Goal: Transaction & Acquisition: Obtain resource

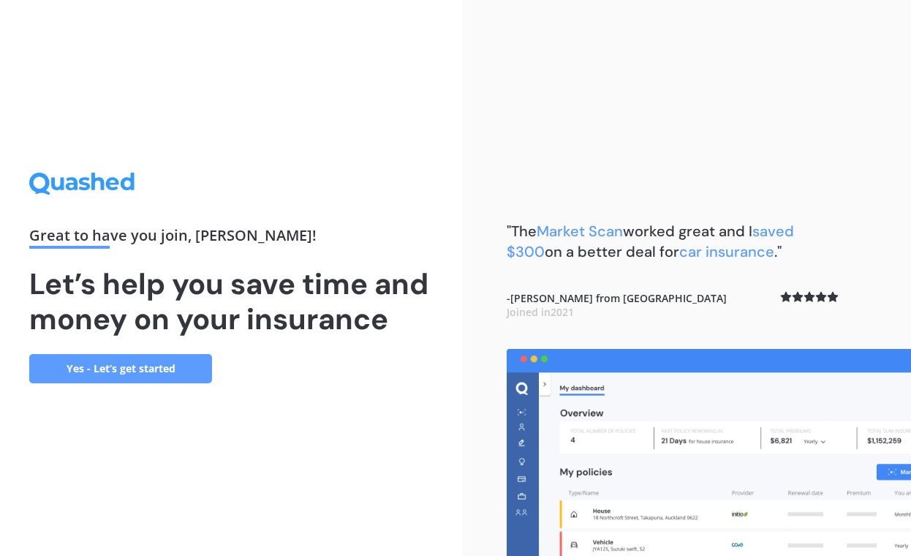
click at [135, 364] on link "Yes - Let’s get started" at bounding box center [120, 368] width 183 height 29
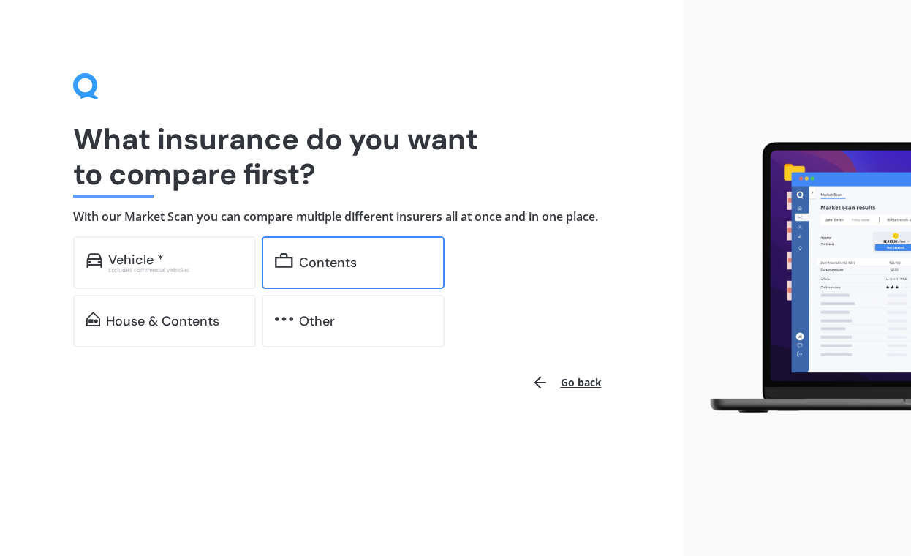
click at [300, 263] on div "Contents" at bounding box center [328, 262] width 58 height 15
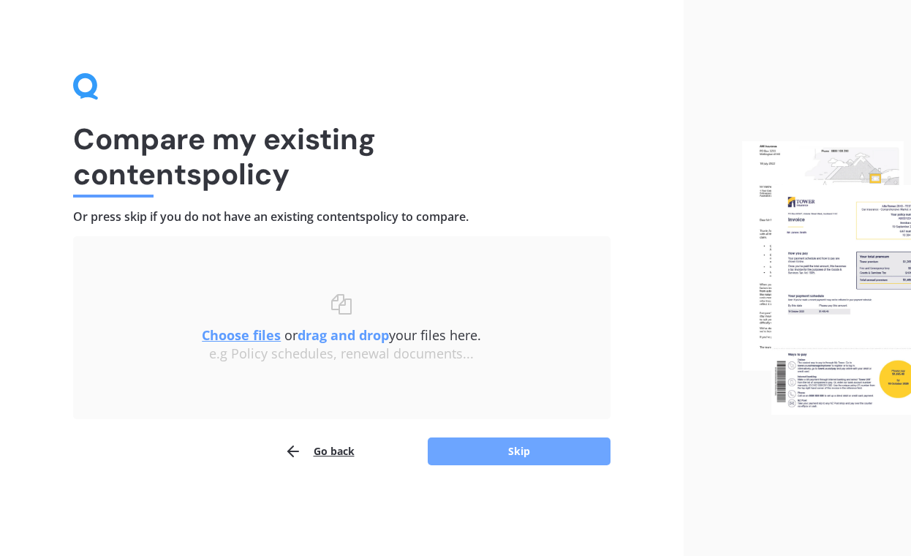
click at [472, 450] on button "Skip" at bounding box center [519, 451] width 183 height 28
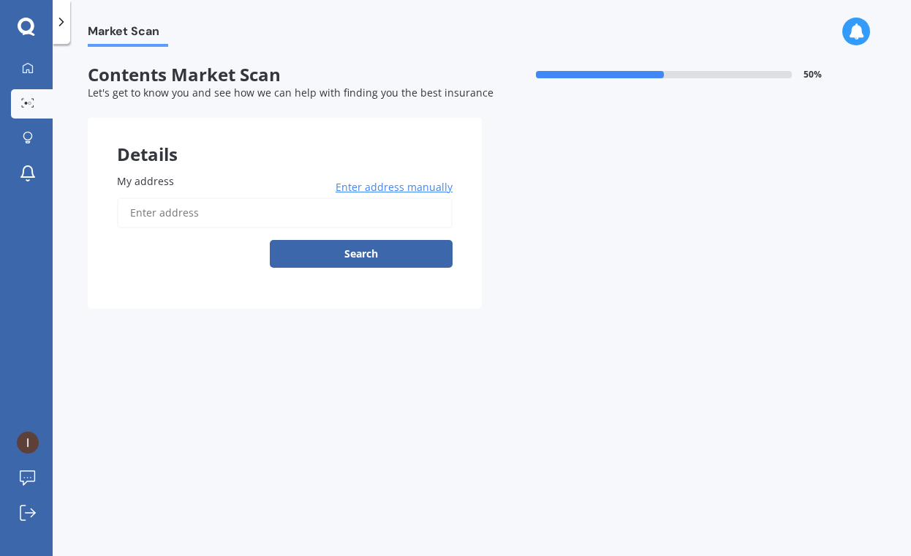
click at [177, 208] on input "My address" at bounding box center [285, 212] width 336 height 31
type input "[STREET_ADDRESS][PERSON_NAME]"
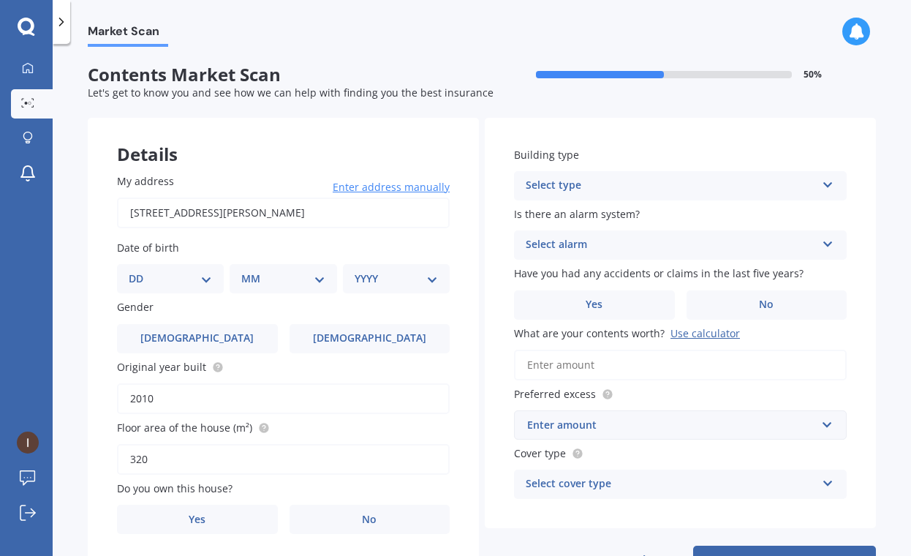
select select "16"
select select "05"
select select "1964"
click at [177, 338] on label "[DEMOGRAPHIC_DATA]" at bounding box center [197, 338] width 161 height 29
click at [0, 0] on input "[DEMOGRAPHIC_DATA]" at bounding box center [0, 0] width 0 height 0
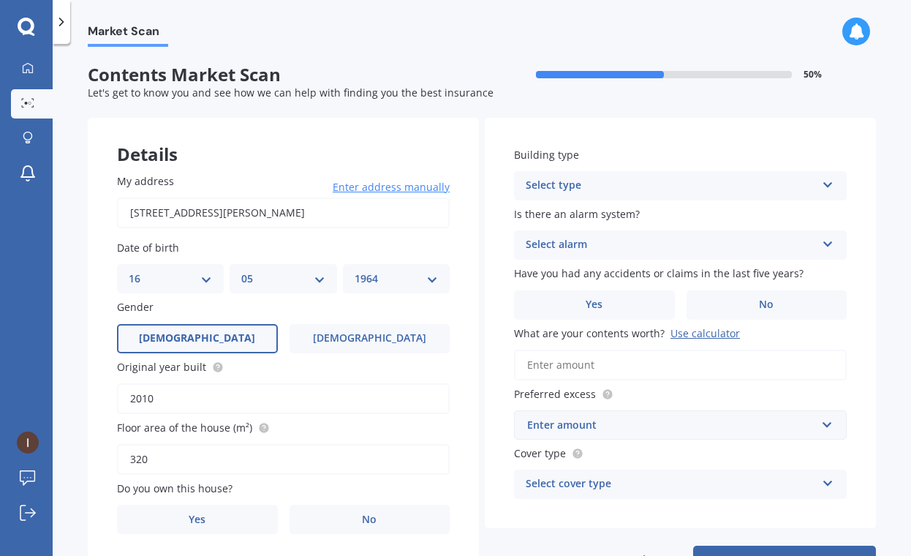
click at [172, 394] on input "2010" at bounding box center [283, 398] width 333 height 31
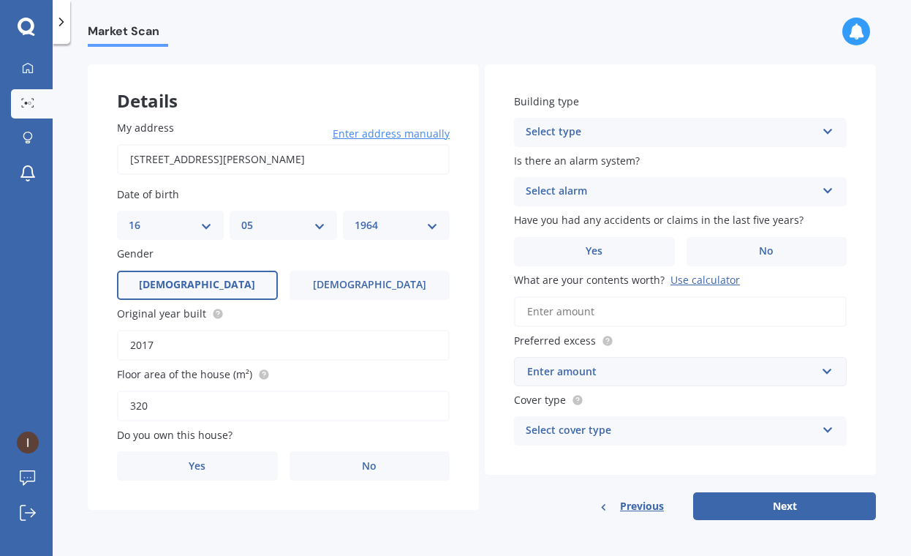
scroll to position [53, 0]
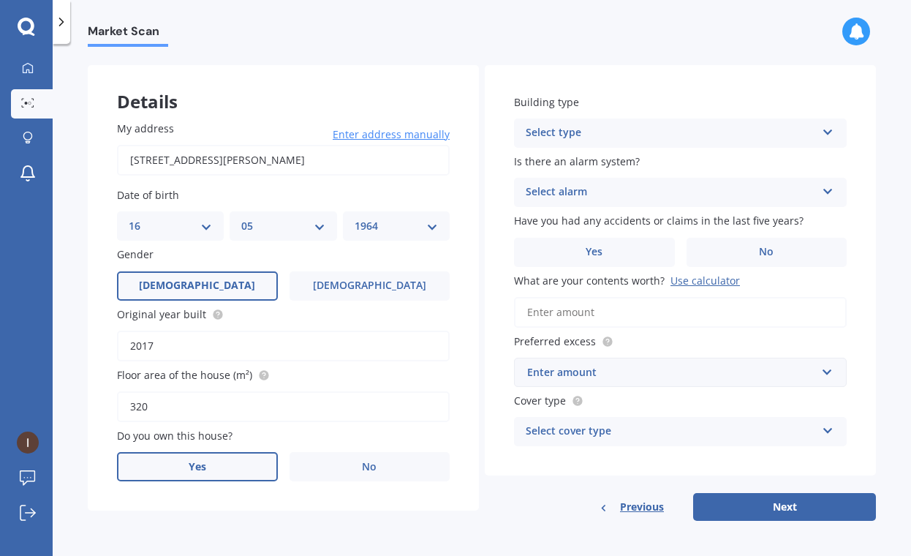
type input "2017"
click at [208, 460] on label "Yes" at bounding box center [197, 466] width 161 height 29
click at [0, 0] on input "Yes" at bounding box center [0, 0] width 0 height 0
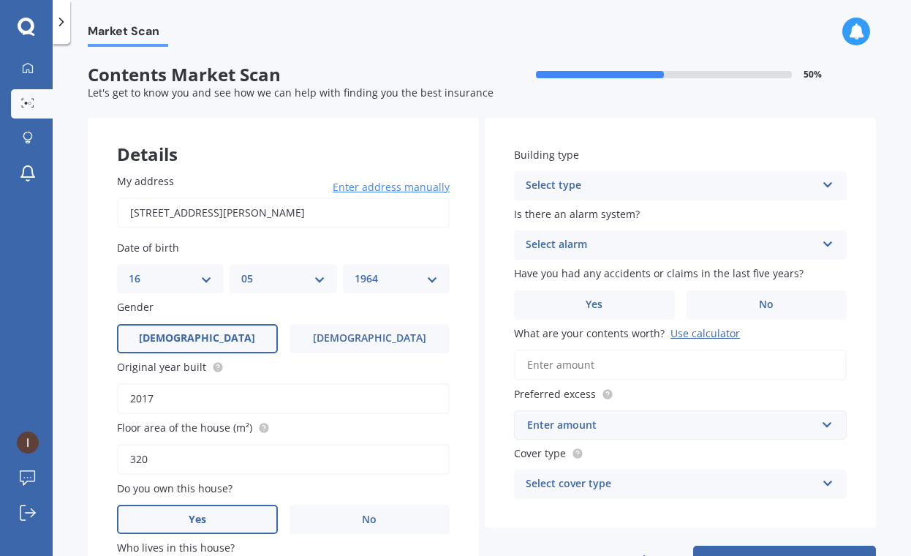
scroll to position [0, 0]
click at [622, 179] on div "Select type" at bounding box center [671, 186] width 290 height 18
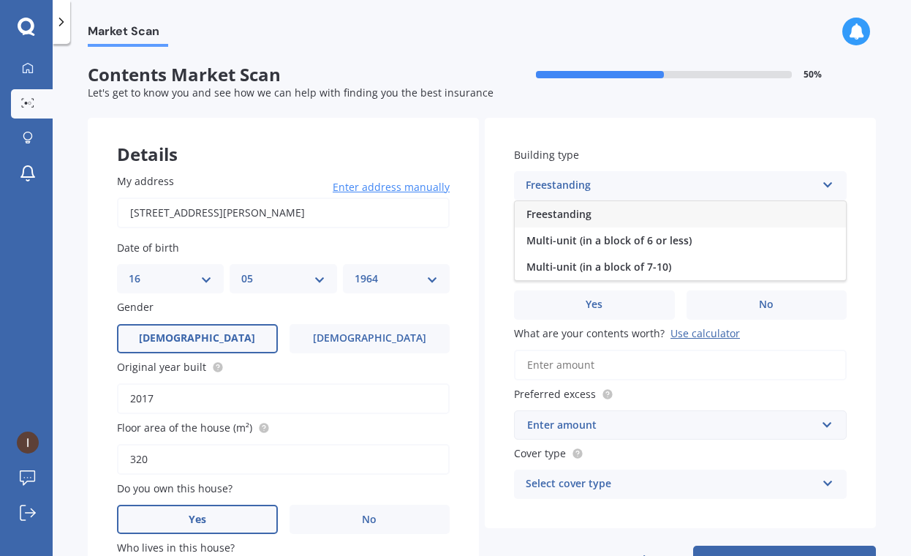
click at [578, 214] on span "Freestanding" at bounding box center [559, 214] width 65 height 14
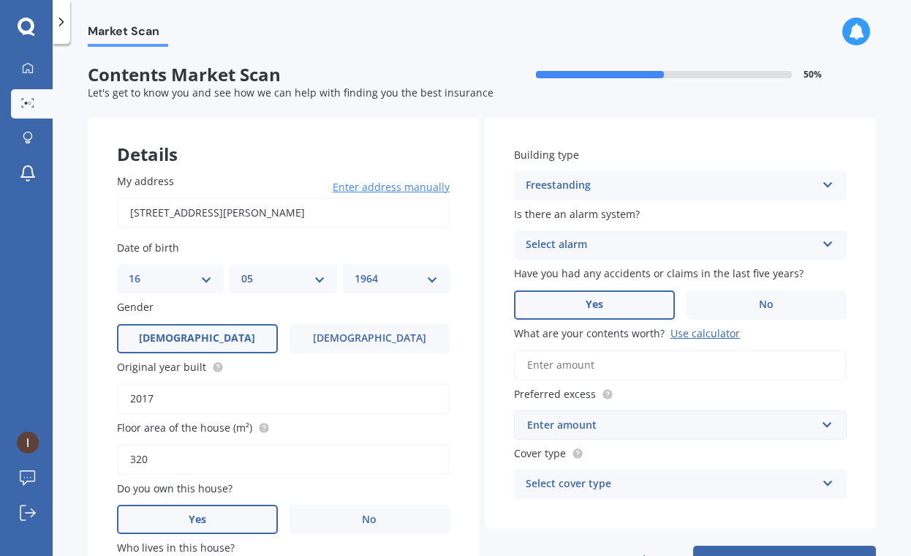
click at [565, 300] on label "Yes" at bounding box center [594, 304] width 161 height 29
click at [0, 0] on input "Yes" at bounding box center [0, 0] width 0 height 0
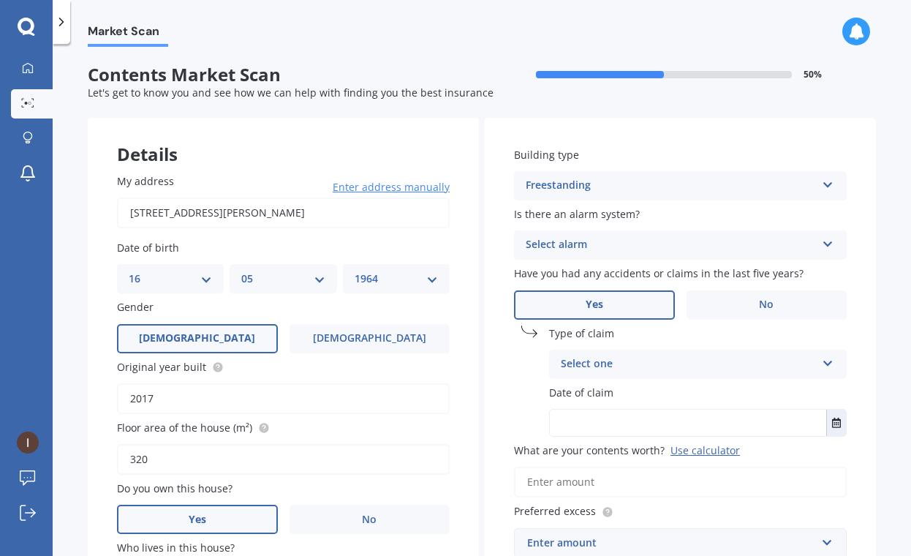
click at [587, 361] on div "Select one" at bounding box center [688, 364] width 255 height 18
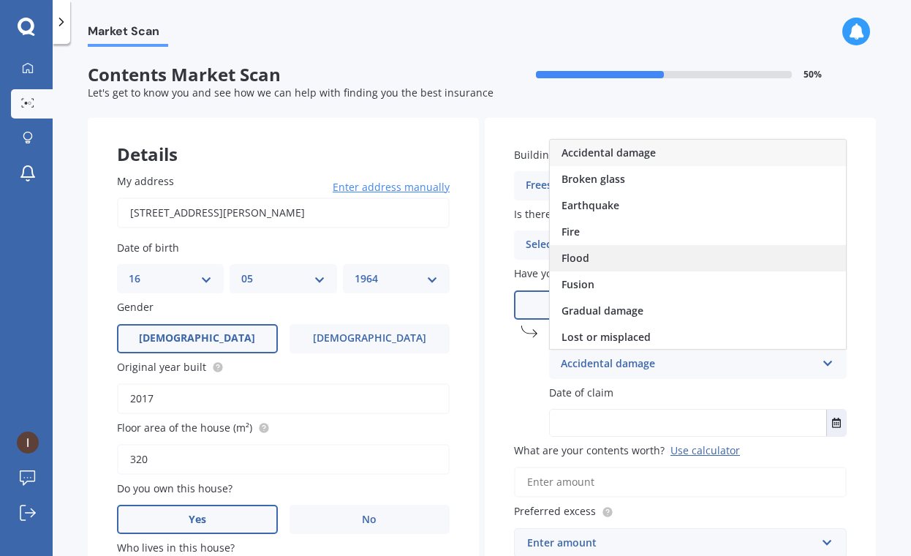
click at [578, 254] on span "Flood" at bounding box center [576, 258] width 28 height 14
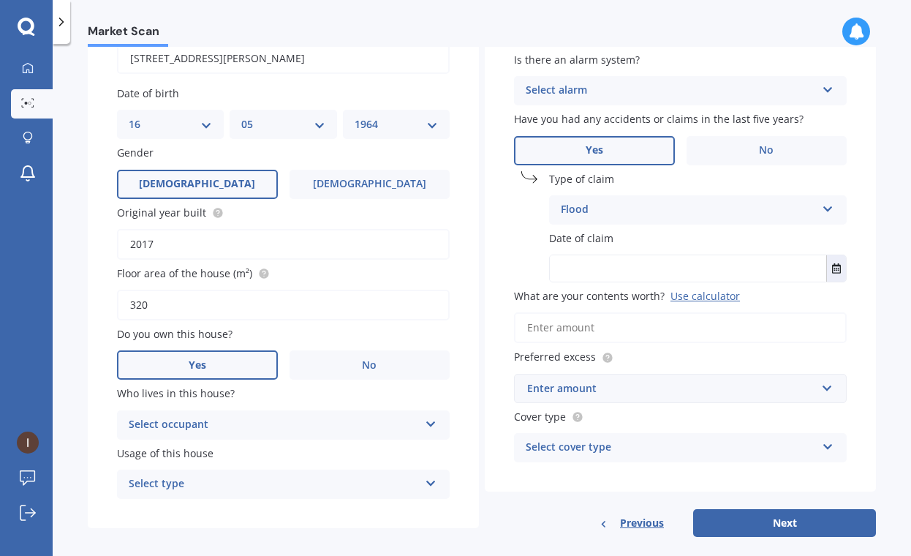
scroll to position [165, 0]
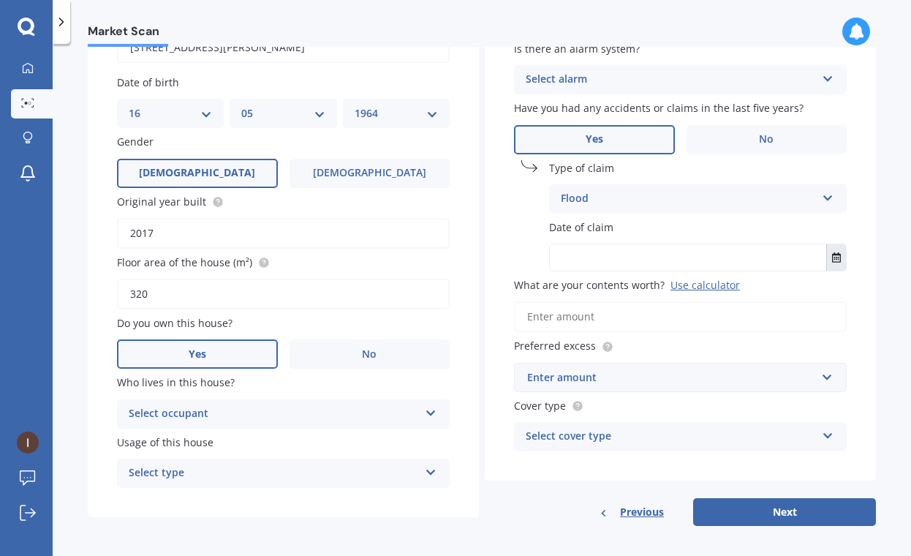
click at [832, 257] on icon "Select date" at bounding box center [836, 257] width 9 height 10
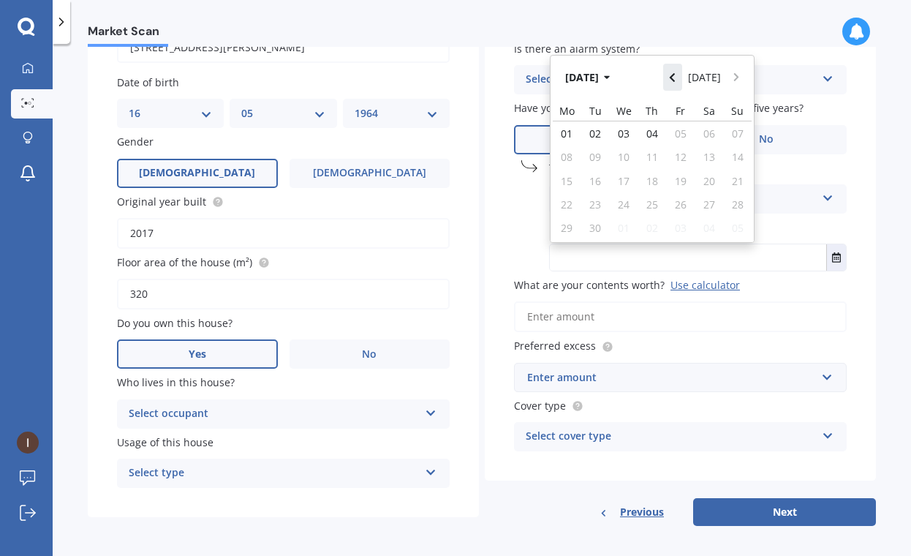
click at [669, 74] on icon "Navigate back" at bounding box center [672, 77] width 7 height 10
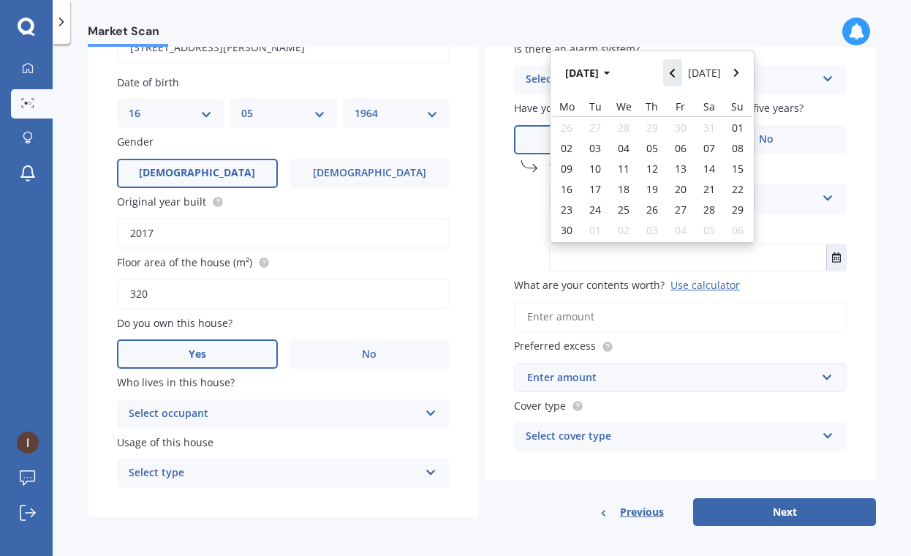
click at [669, 74] on icon "Navigate back" at bounding box center [672, 73] width 7 height 10
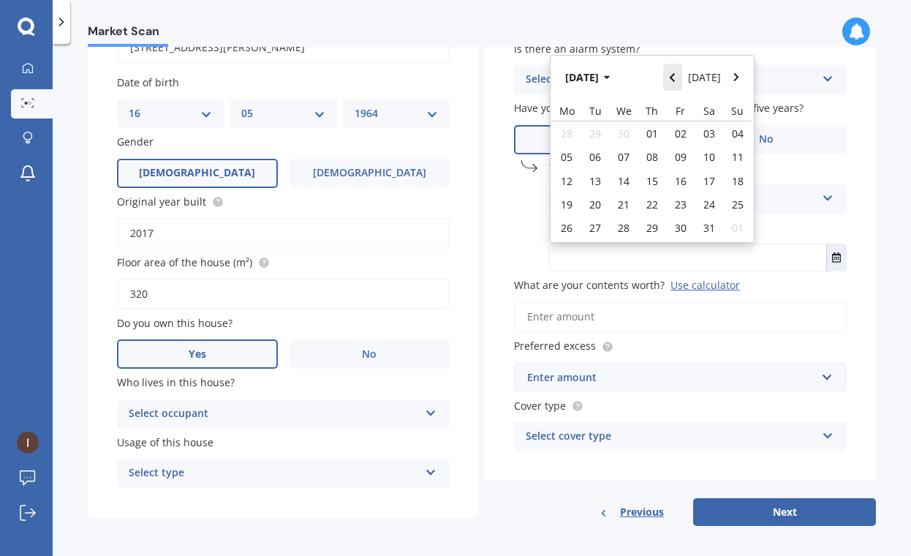
click at [669, 74] on icon "Navigate back" at bounding box center [672, 77] width 7 height 10
click at [594, 74] on button "[DATE]" at bounding box center [590, 77] width 63 height 26
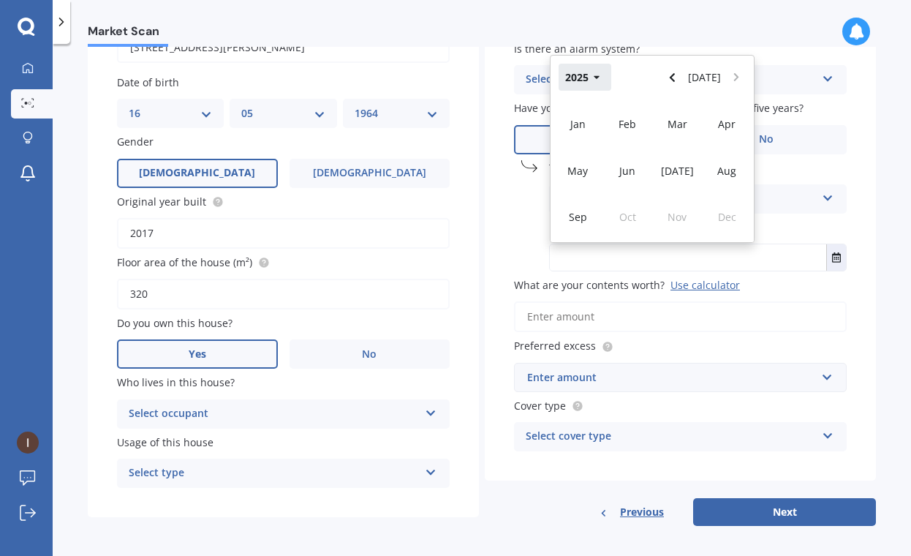
click at [595, 74] on icon "button" at bounding box center [597, 77] width 7 height 10
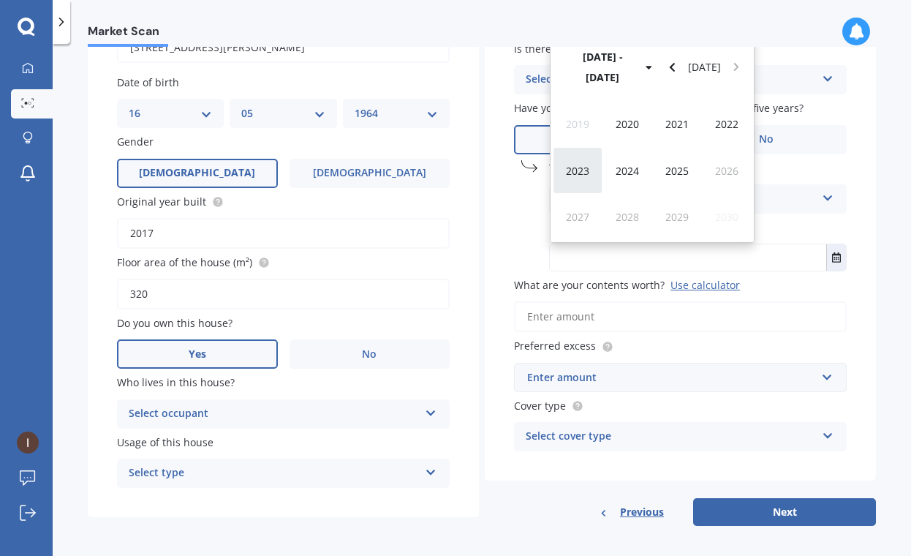
click at [574, 164] on span "2023" at bounding box center [577, 171] width 23 height 14
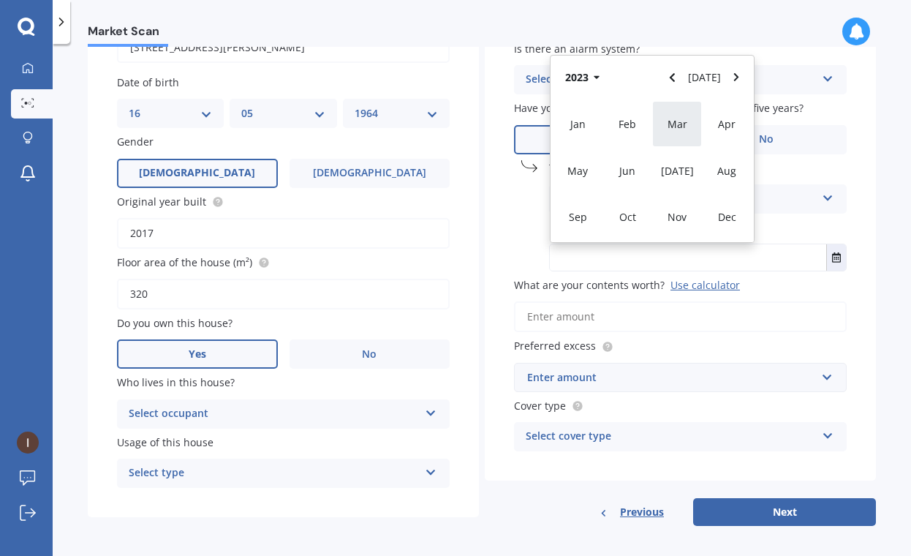
click at [668, 124] on span "Mar" at bounding box center [678, 124] width 20 height 14
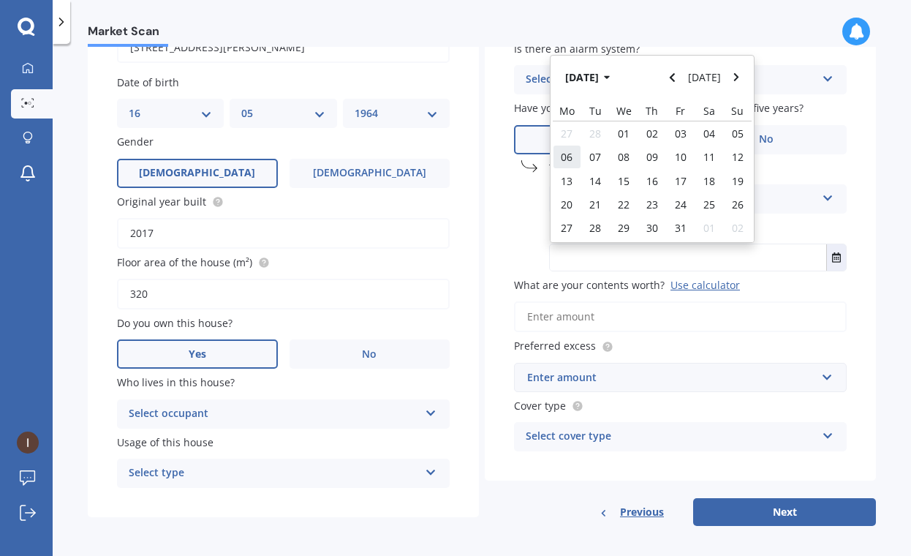
click at [563, 154] on span "06" at bounding box center [567, 157] width 12 height 14
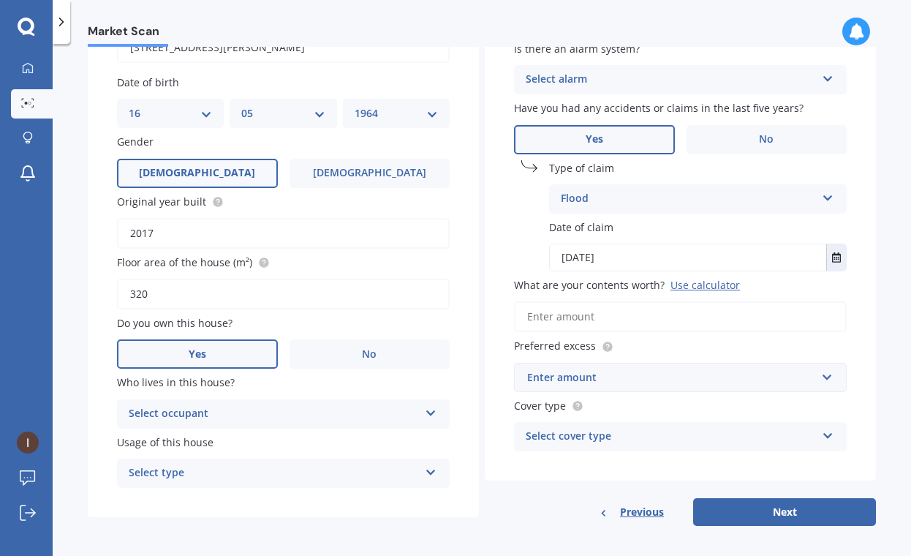
type input "[DATE]"
click at [684, 285] on div "Use calculator" at bounding box center [705, 285] width 69 height 14
click at [684, 301] on input "What are your contents worth? Use calculator" at bounding box center [680, 316] width 333 height 31
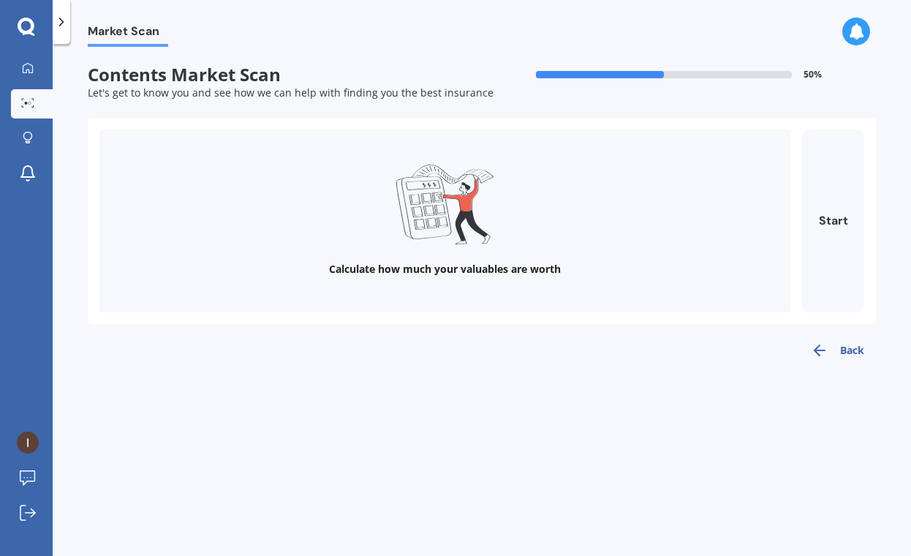
scroll to position [0, 0]
click at [821, 233] on button "Start" at bounding box center [833, 220] width 62 height 183
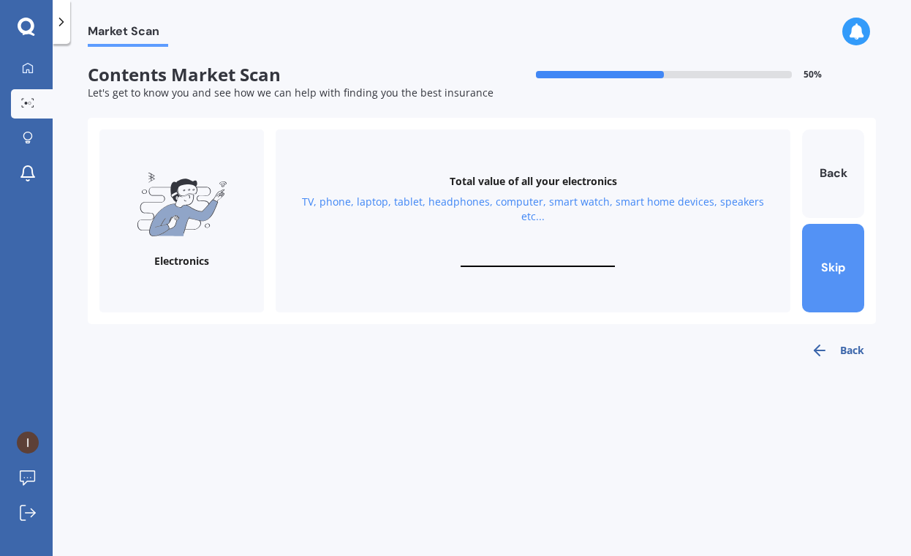
click at [816, 249] on button "Skip" at bounding box center [833, 268] width 62 height 89
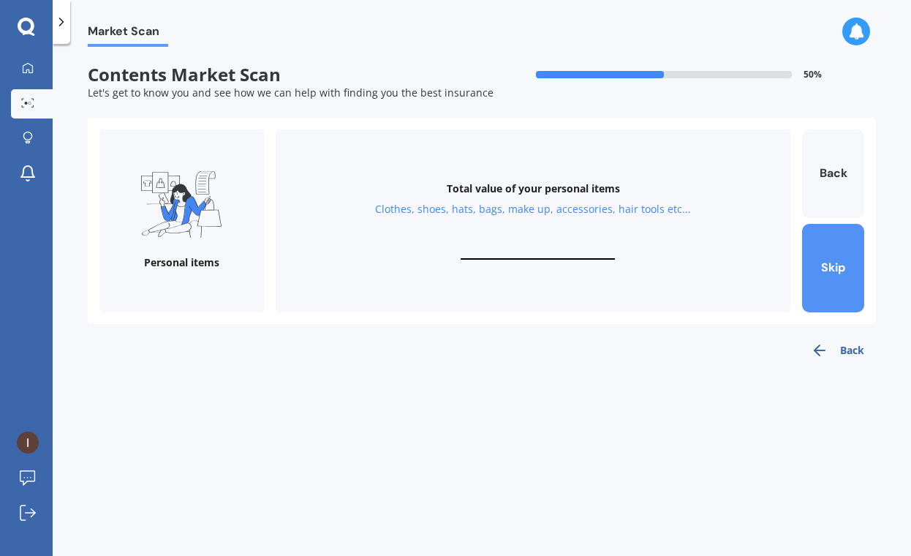
click at [816, 249] on button "Skip" at bounding box center [833, 268] width 62 height 89
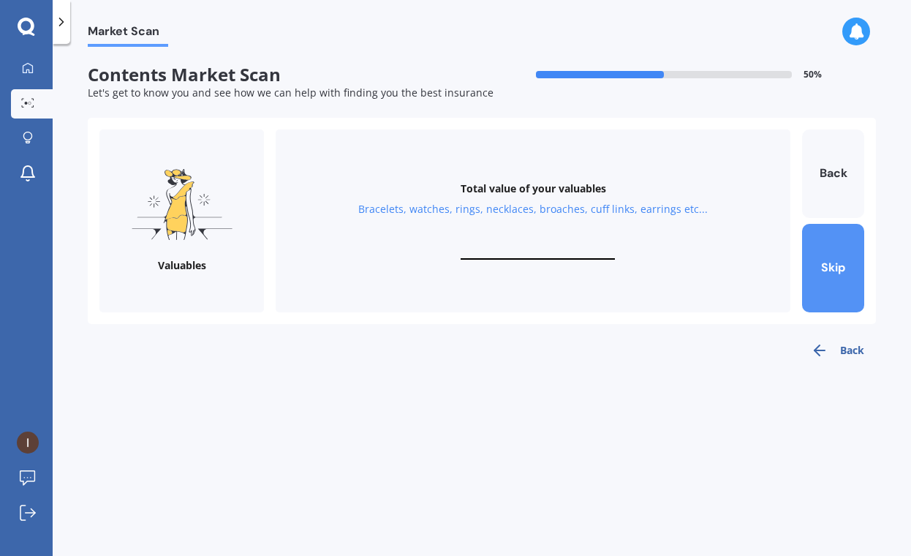
click at [816, 249] on button "Skip" at bounding box center [833, 268] width 62 height 89
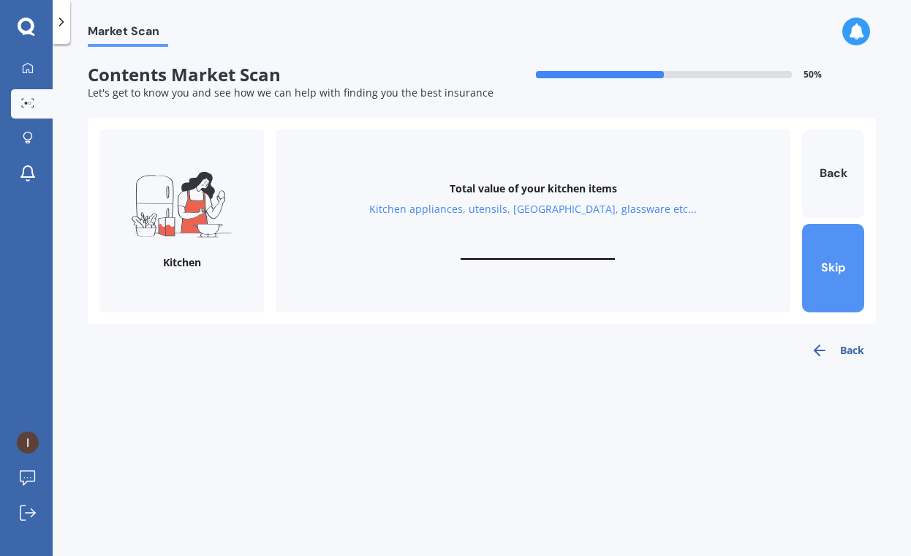
click at [816, 249] on button "Skip" at bounding box center [833, 268] width 62 height 89
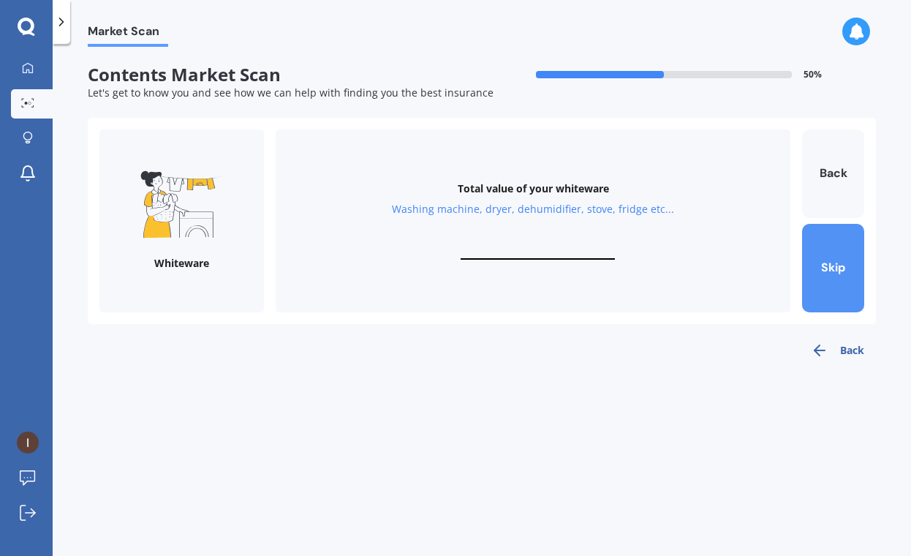
click at [816, 249] on button "Skip" at bounding box center [833, 268] width 62 height 89
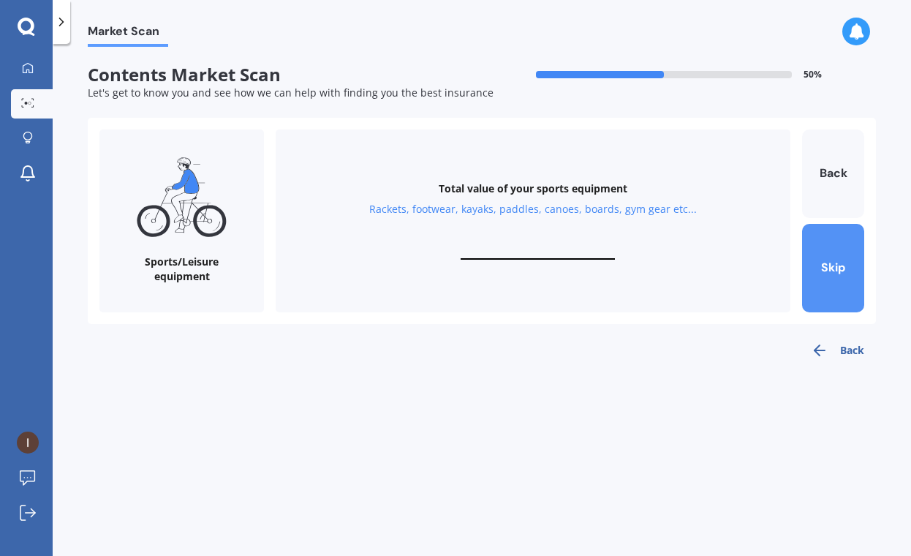
click at [816, 249] on button "Skip" at bounding box center [833, 268] width 62 height 89
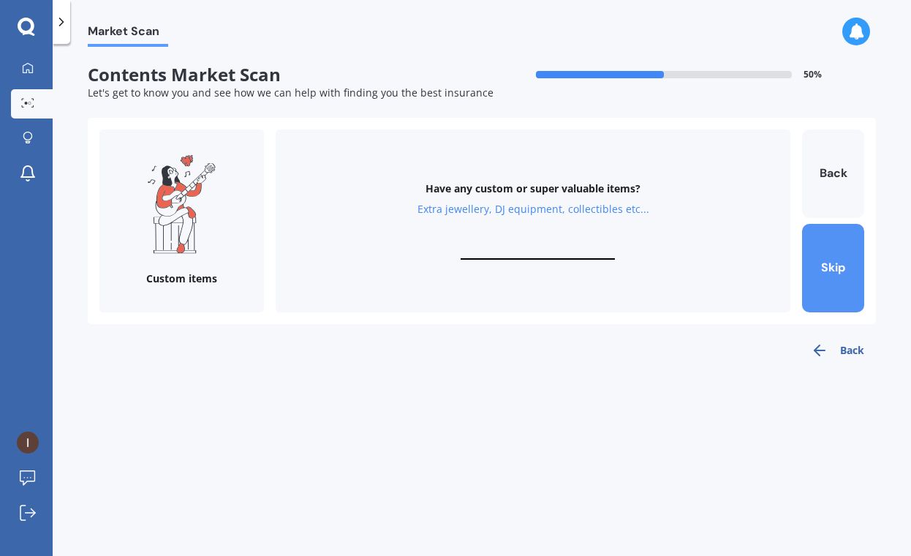
click at [816, 249] on button "Skip" at bounding box center [833, 268] width 62 height 89
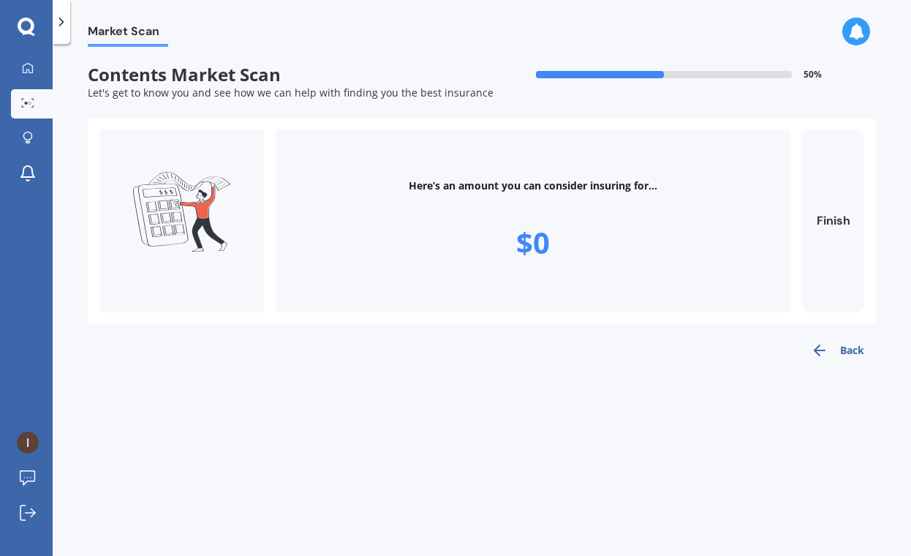
click at [843, 346] on button "Back" at bounding box center [837, 350] width 77 height 29
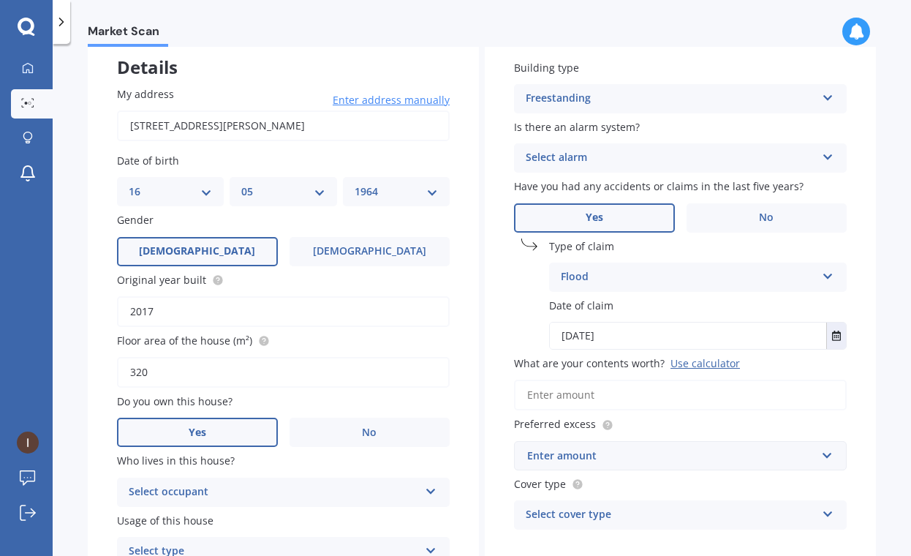
scroll to position [114, 0]
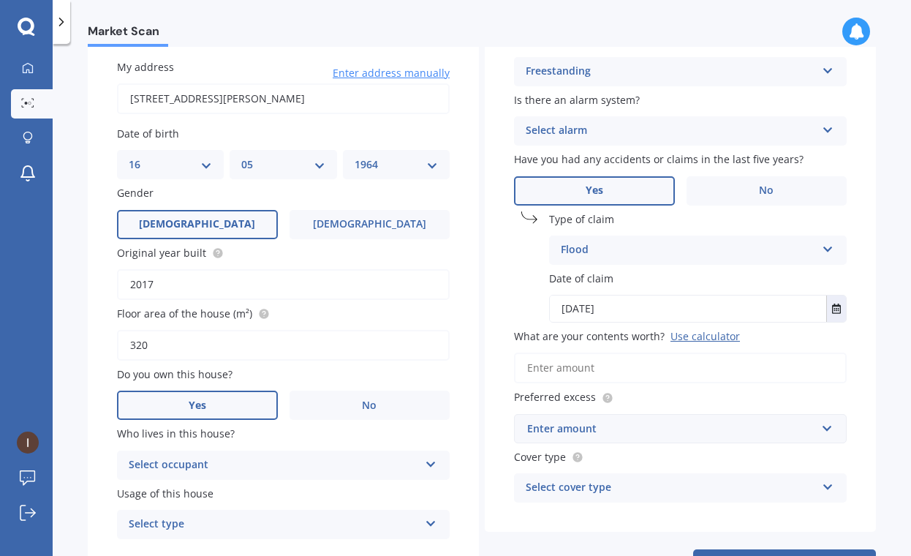
click at [549, 364] on input "What are your contents worth? Use calculator" at bounding box center [680, 368] width 333 height 31
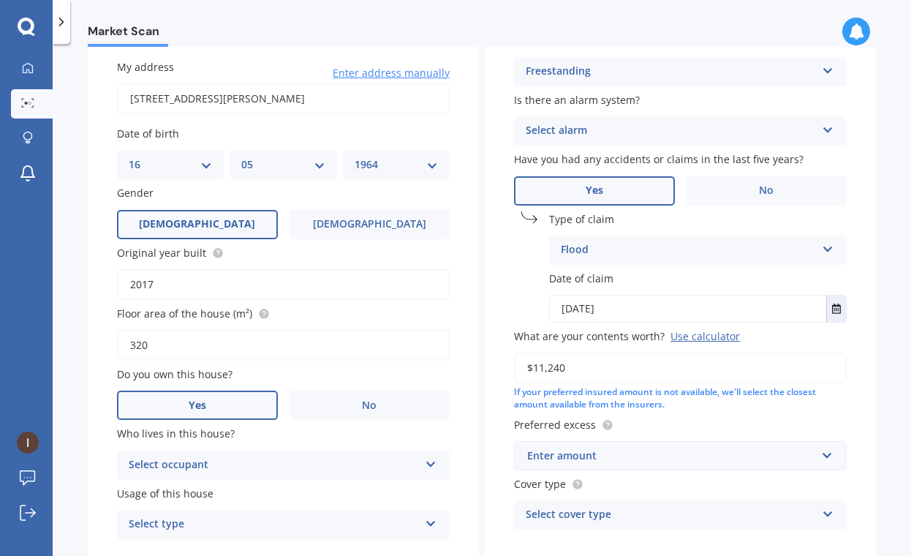
type input "$112,400"
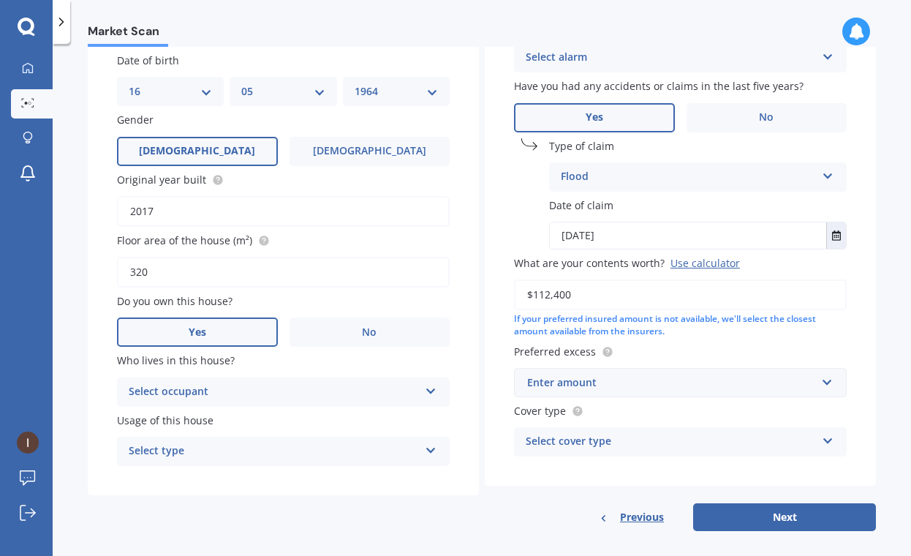
scroll to position [190, 0]
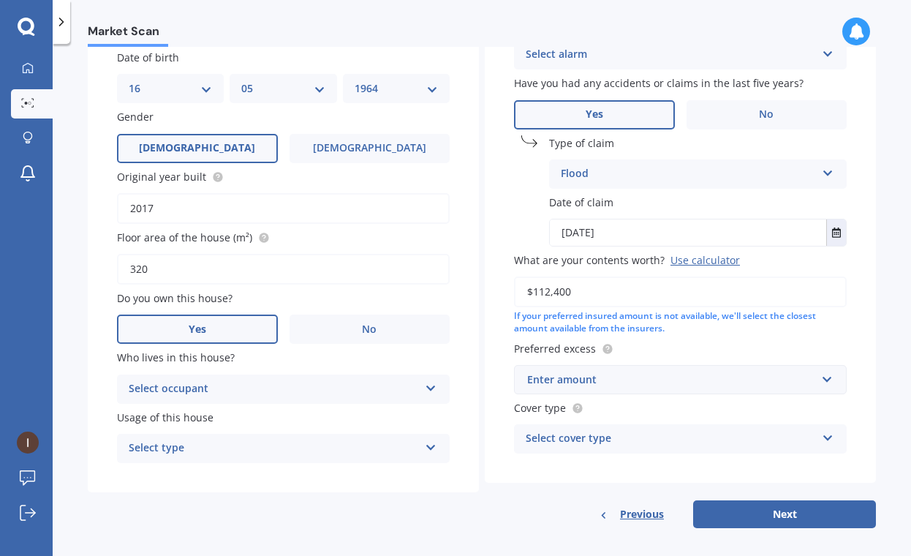
click at [620, 380] on div "Enter amount" at bounding box center [671, 380] width 289 height 16
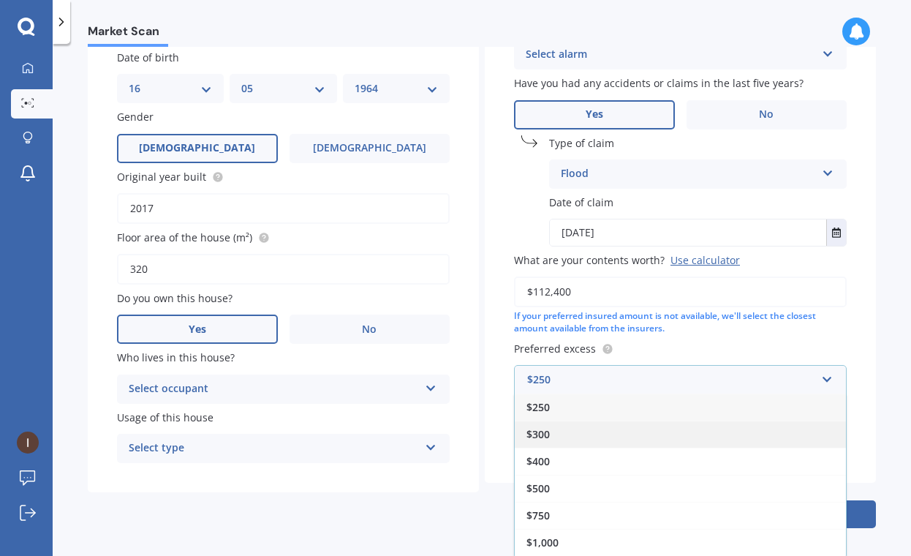
click at [550, 423] on div "$300" at bounding box center [680, 434] width 331 height 27
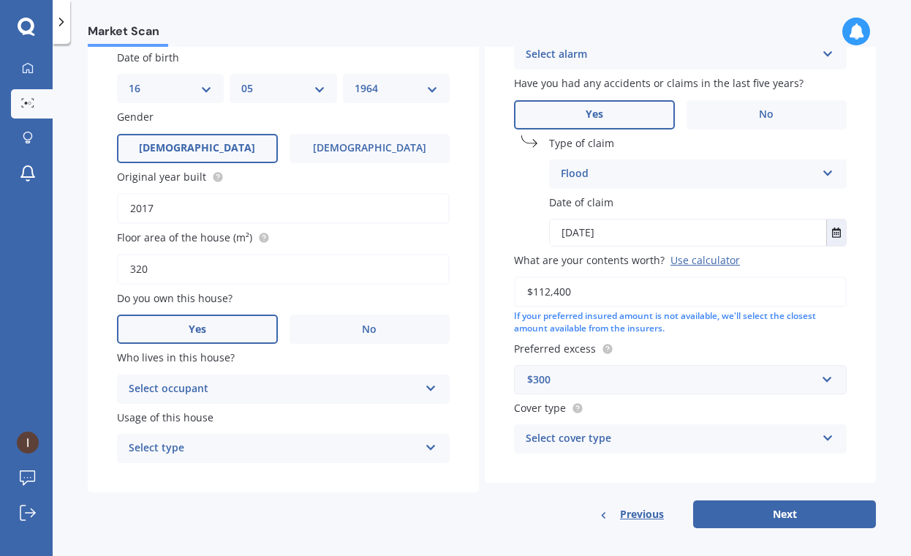
click at [545, 430] on div "Select cover type" at bounding box center [671, 439] width 290 height 18
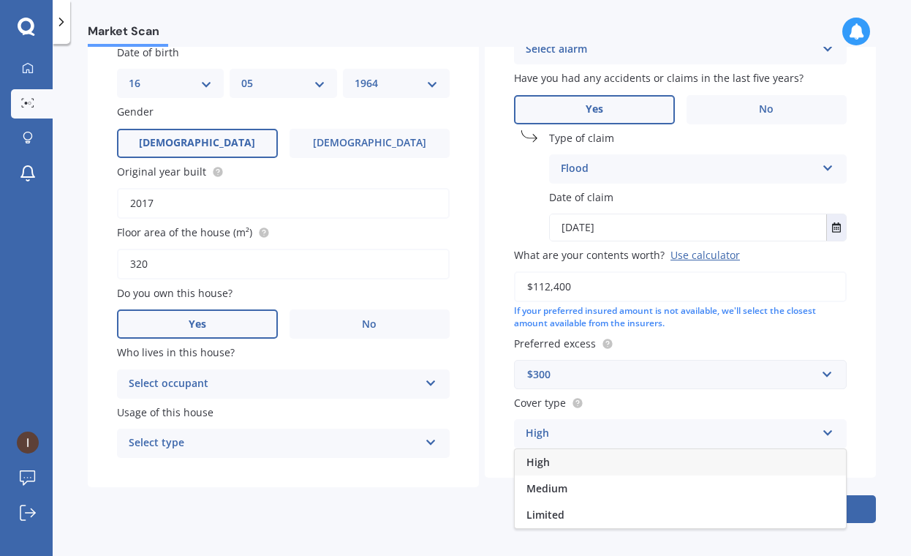
scroll to position [195, 0]
click at [456, 516] on div "Details My address [STREET_ADDRESS][PERSON_NAME] Enter address manually Search …" at bounding box center [482, 223] width 788 height 601
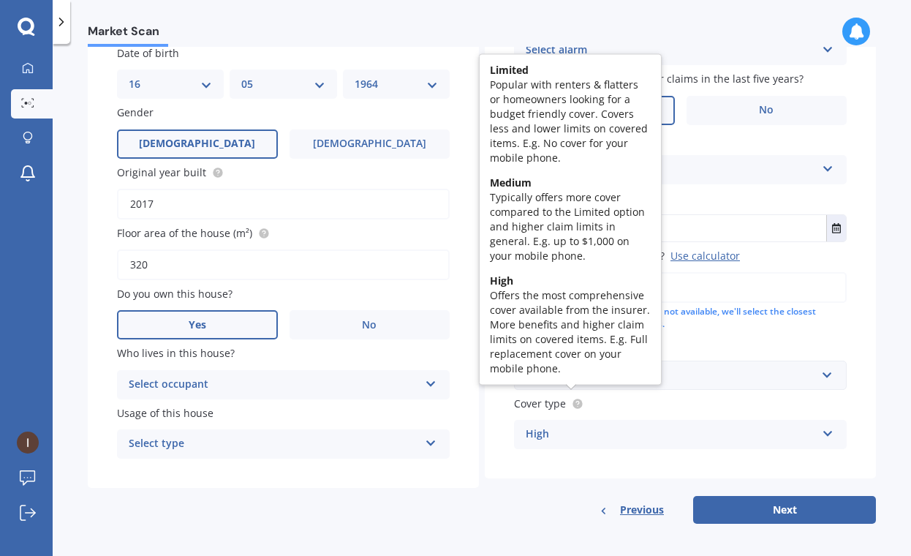
click at [576, 402] on icon at bounding box center [577, 403] width 3 height 3
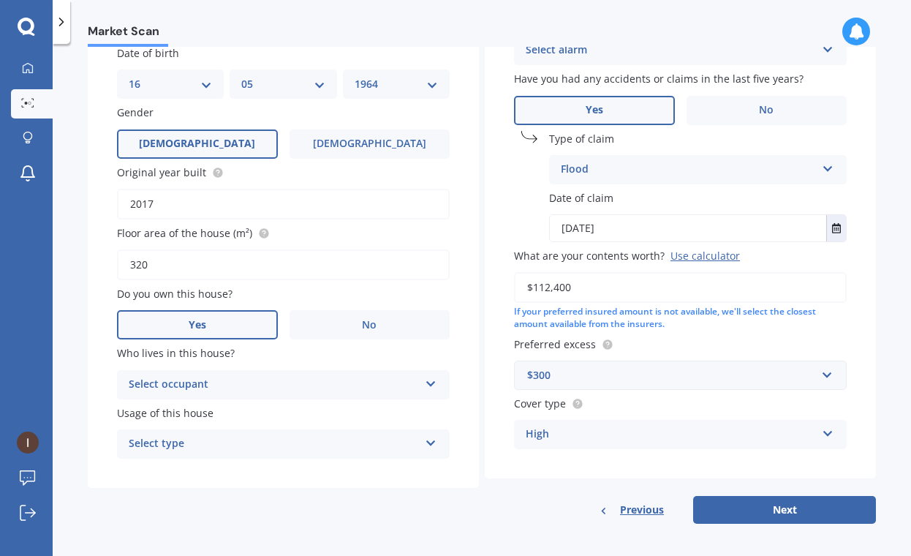
click at [507, 483] on div "Building type Freestanding Freestanding Multi-unit (in a block of 6 or less) Mu…" at bounding box center [680, 223] width 391 height 601
click at [769, 508] on button "Next" at bounding box center [784, 510] width 183 height 28
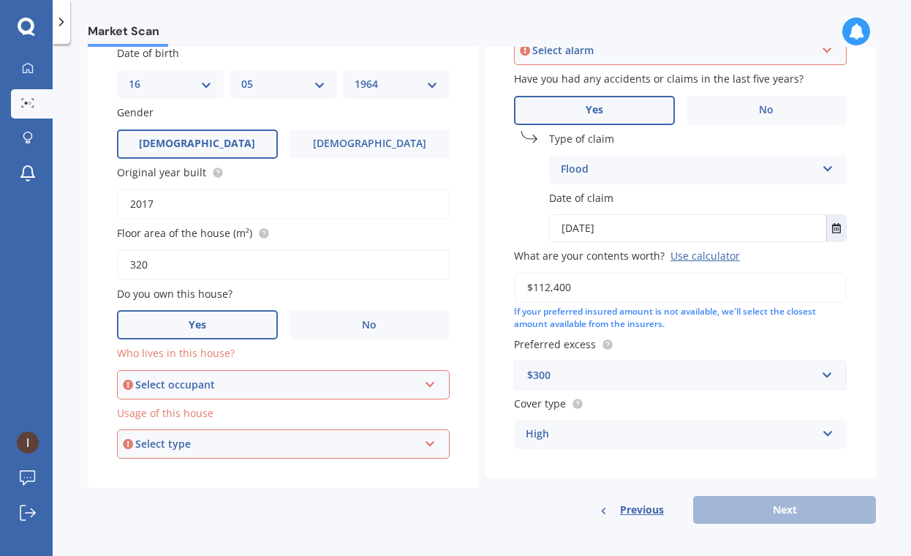
scroll to position [158, 0]
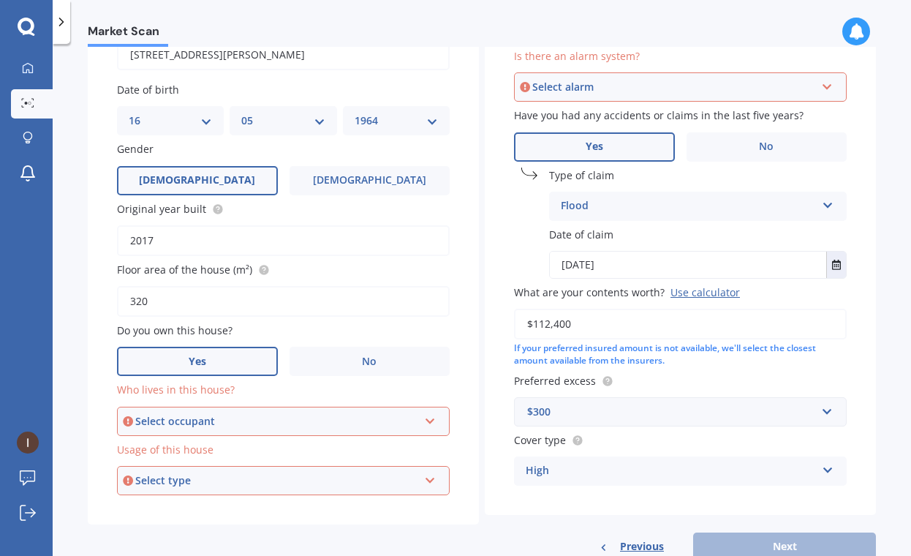
click at [612, 86] on div "Select alarm" at bounding box center [673, 87] width 283 height 16
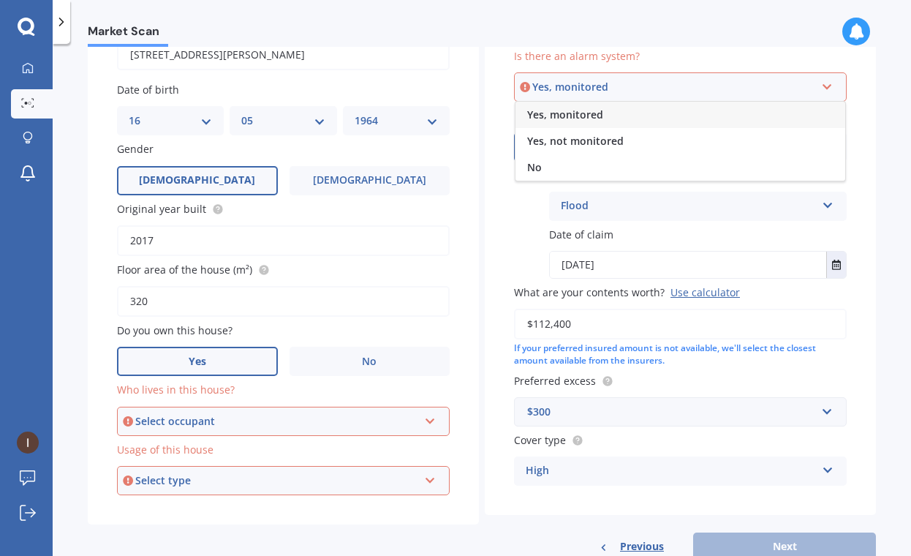
click at [580, 113] on span "Yes, monitored" at bounding box center [565, 115] width 76 height 14
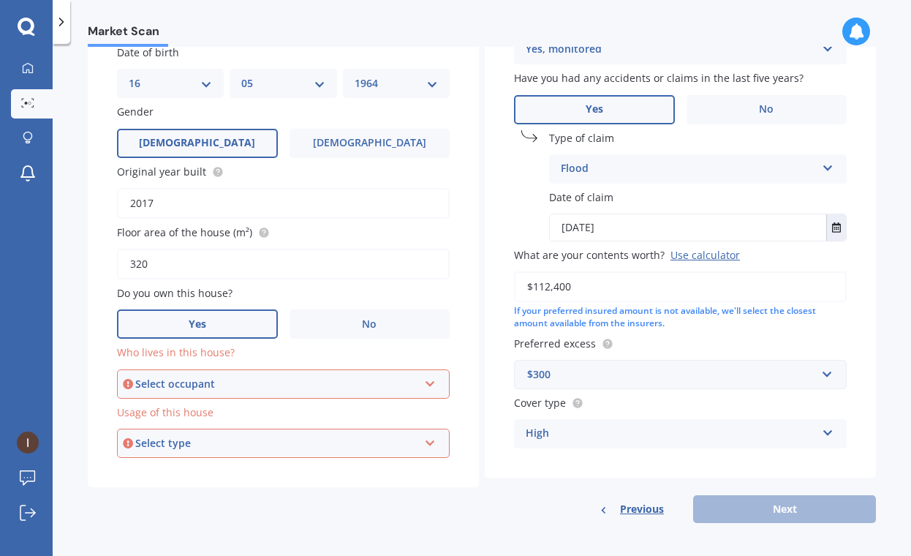
scroll to position [195, 0]
click at [280, 377] on div "Select occupant" at bounding box center [276, 385] width 283 height 16
click at [249, 413] on div "Owner" at bounding box center [283, 412] width 330 height 26
click at [250, 441] on div "Select type" at bounding box center [276, 444] width 283 height 16
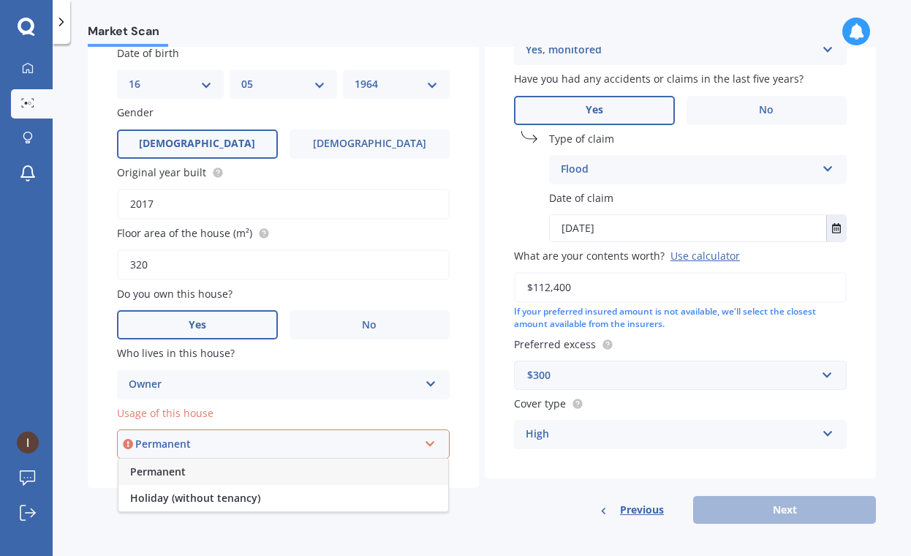
click at [229, 466] on div "Permanent" at bounding box center [283, 472] width 330 height 26
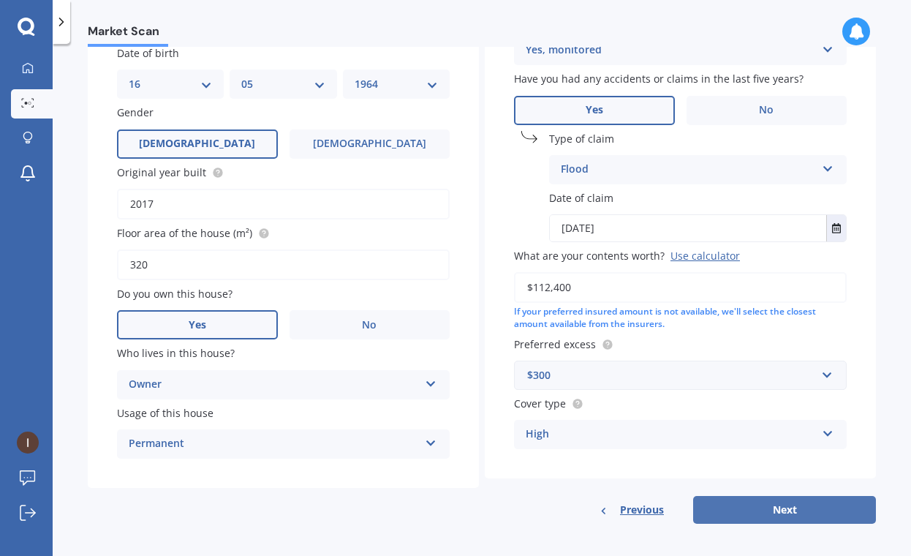
click at [780, 502] on button "Next" at bounding box center [784, 510] width 183 height 28
select select "16"
select select "05"
select select "1964"
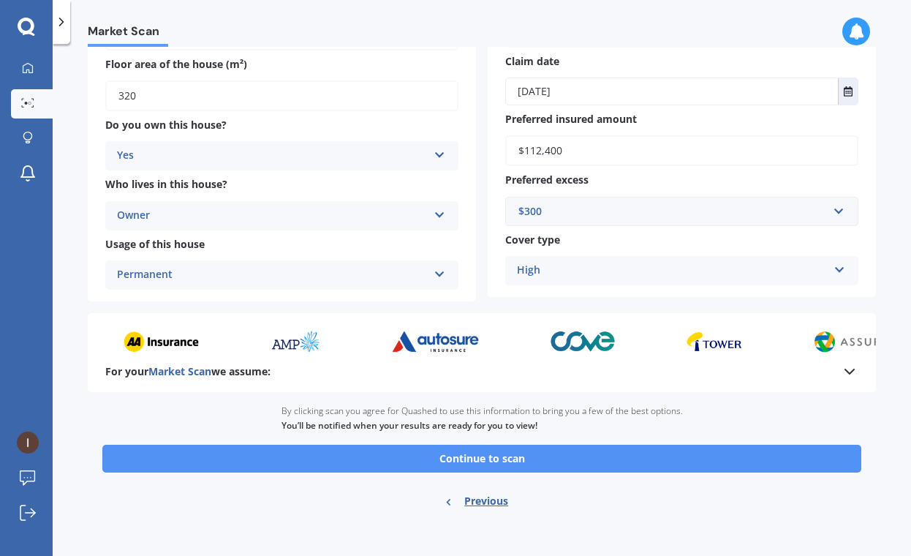
scroll to position [313, 0]
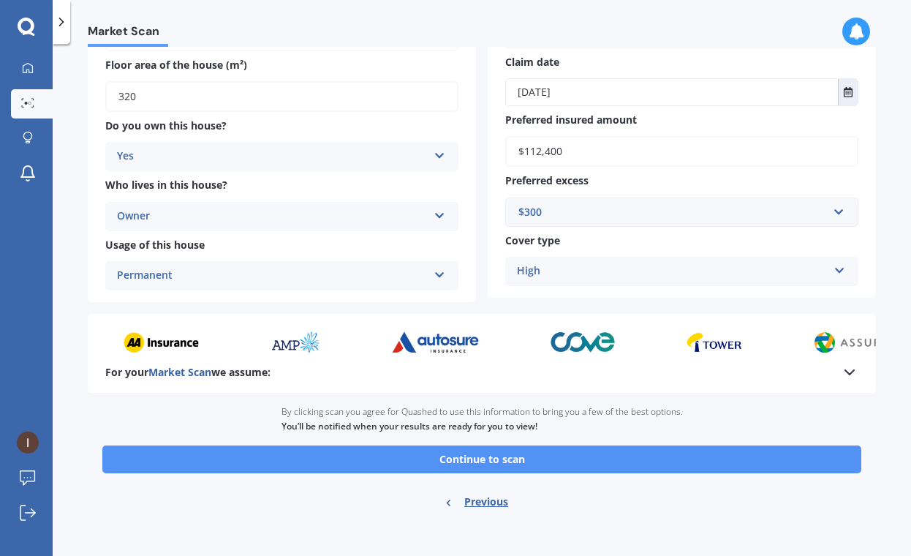
click at [446, 455] on button "Continue to scan" at bounding box center [481, 459] width 759 height 28
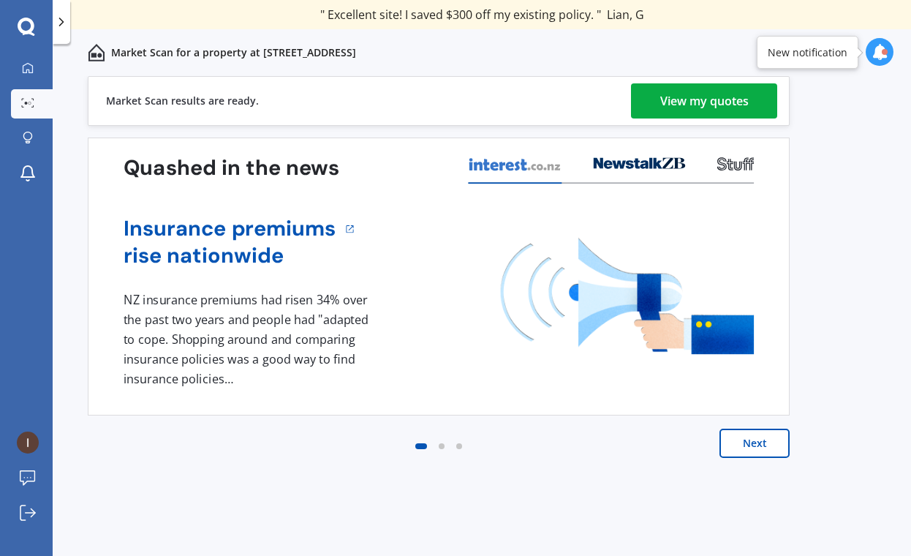
click at [700, 102] on div "View my quotes" at bounding box center [704, 100] width 89 height 35
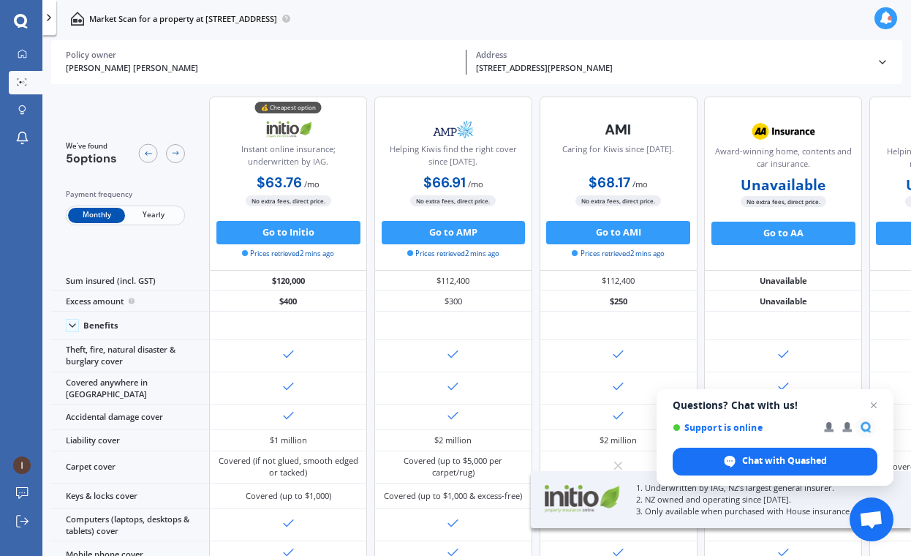
click at [157, 224] on div "Monthly Yearly" at bounding box center [125, 216] width 119 height 20
click at [151, 215] on span "Yearly" at bounding box center [153, 215] width 57 height 15
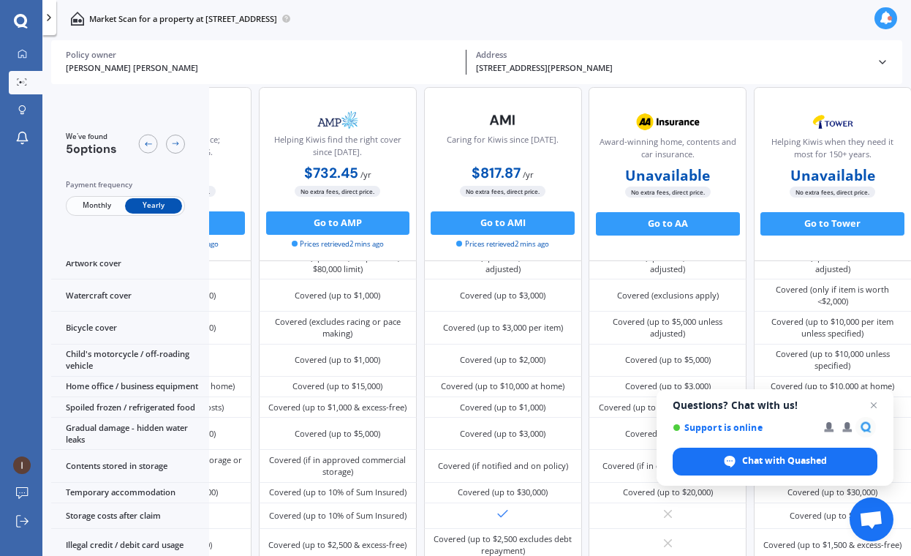
scroll to position [606, 151]
click at [394, 247] on div "Covered (up to $3,000)" at bounding box center [338, 235] width 158 height 26
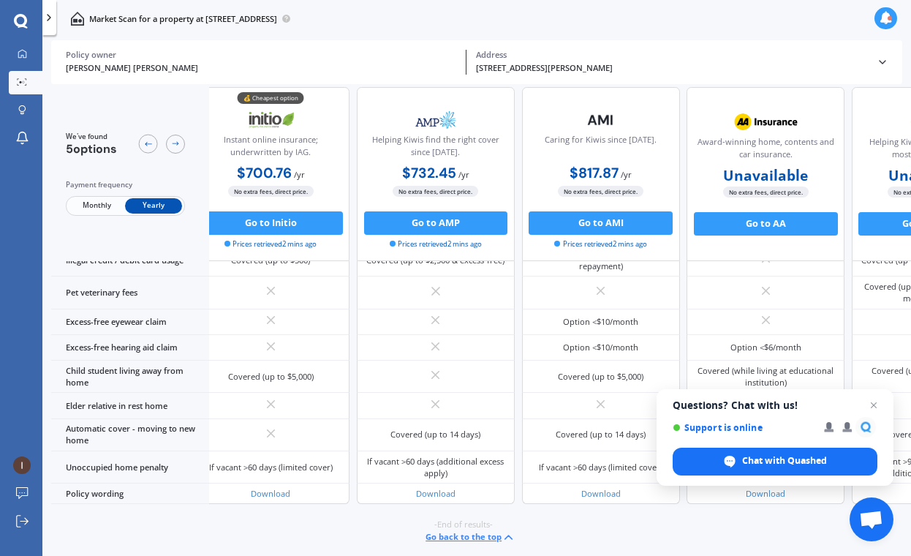
scroll to position [1104, 22]
click at [875, 404] on span "Open chat" at bounding box center [874, 405] width 18 height 18
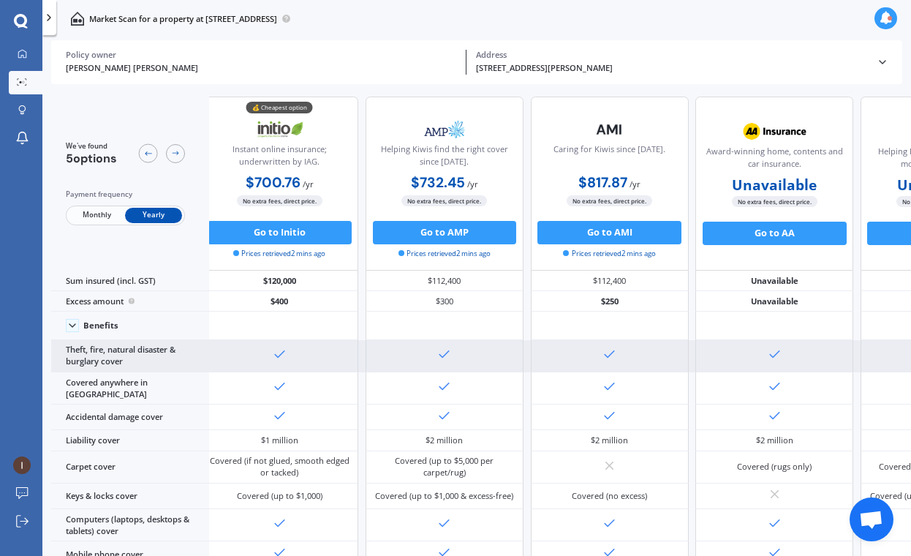
scroll to position [0, 12]
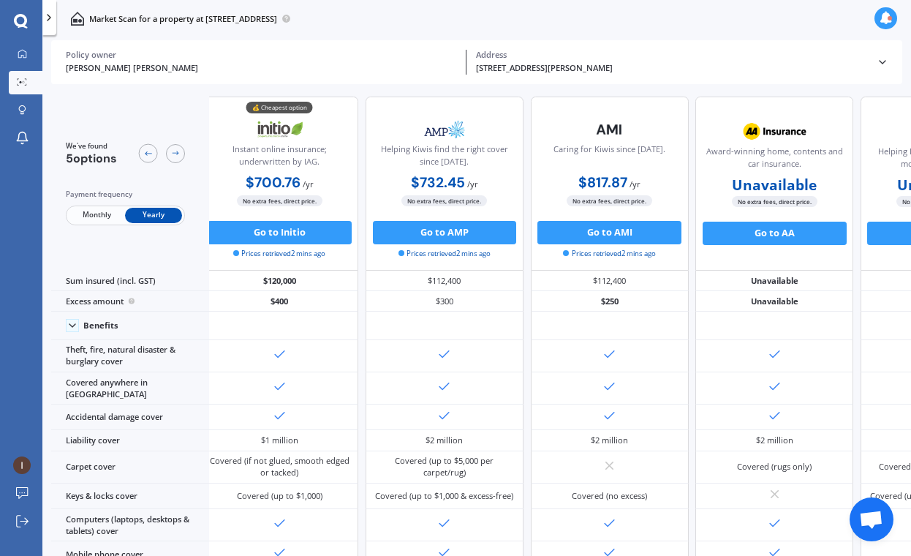
click at [881, 20] on icon at bounding box center [886, 18] width 13 height 13
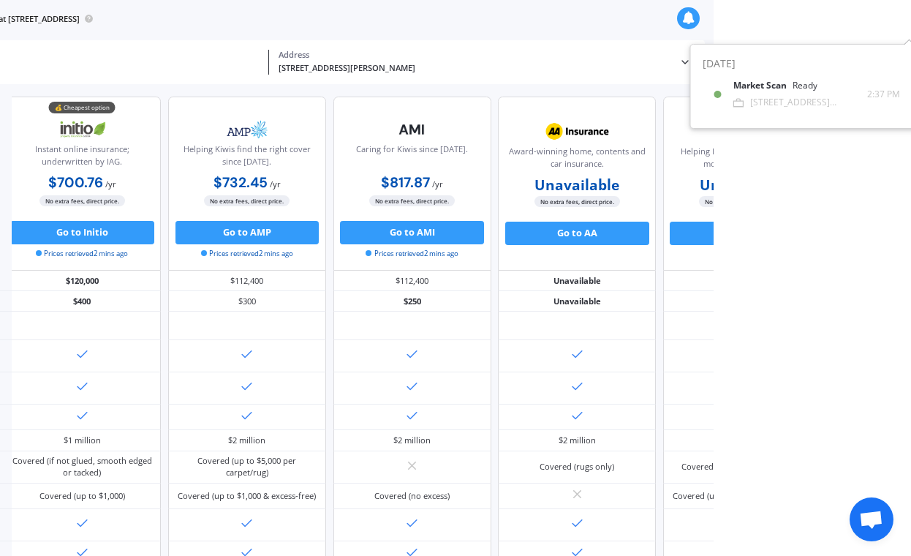
scroll to position [0, 212]
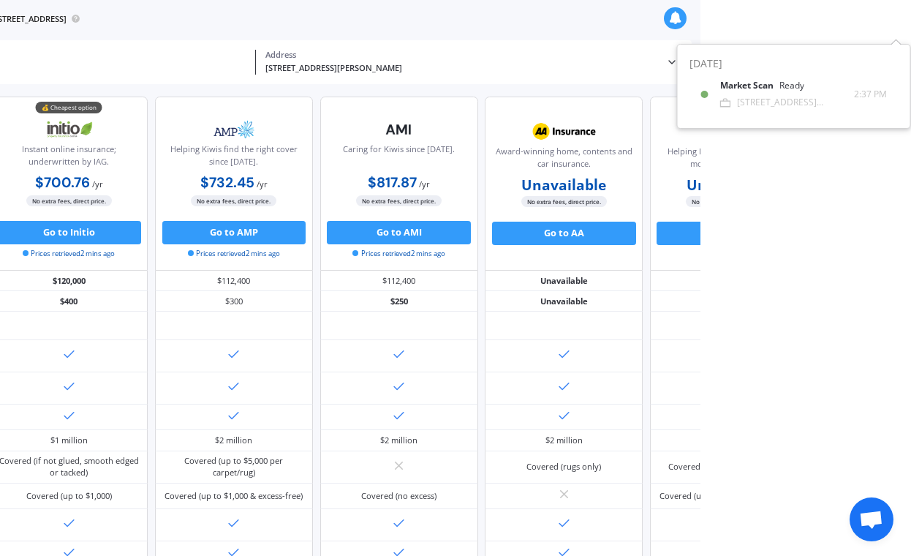
click at [701, 208] on html "We are experiencing high volume of Market Scans . Just a heads up we will have …" at bounding box center [244, 278] width 911 height 556
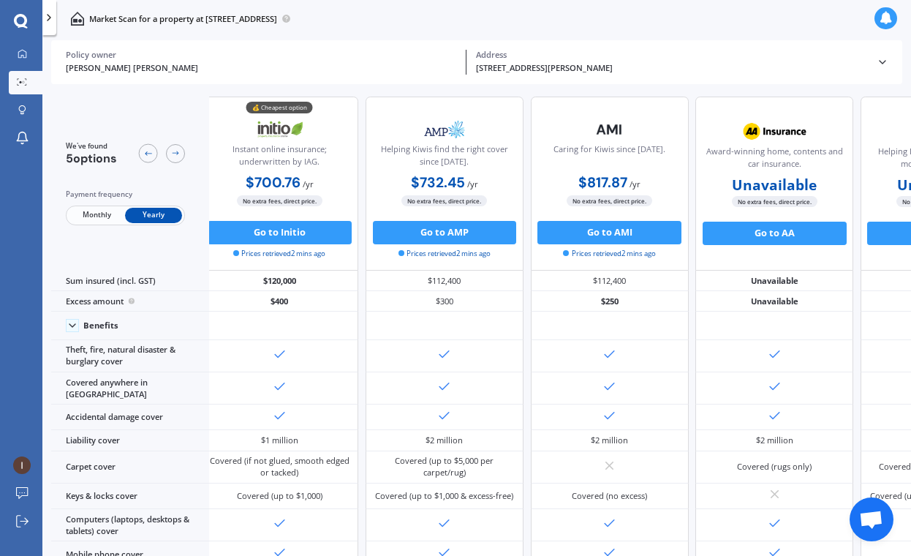
click at [883, 27] on div at bounding box center [886, 18] width 22 height 22
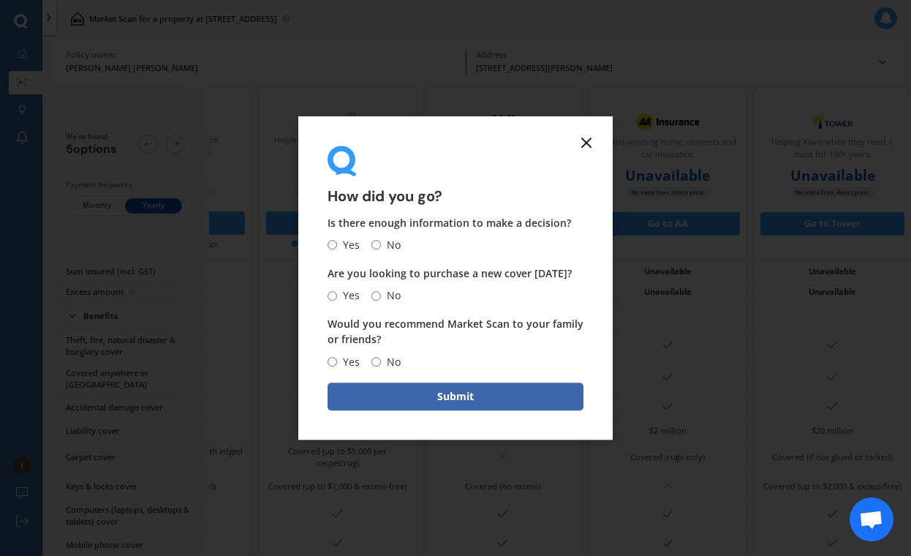
click at [592, 143] on icon at bounding box center [587, 143] width 18 height 18
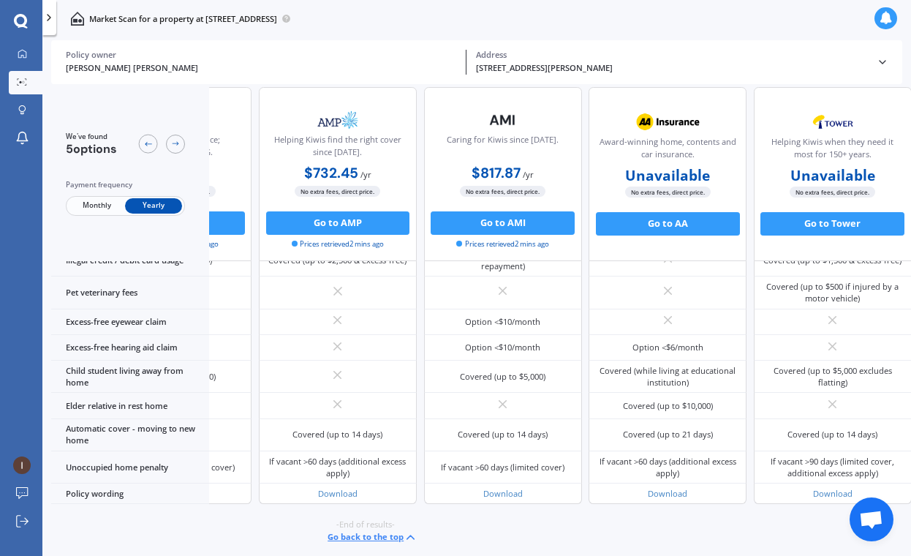
scroll to position [1209, 151]
click at [19, 467] on img at bounding box center [22, 465] width 18 height 18
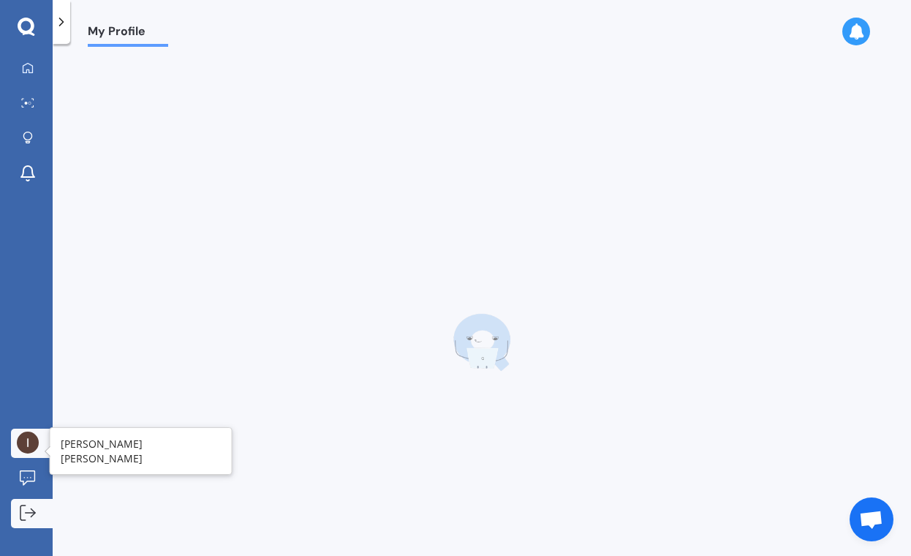
click at [20, 526] on link "Log out" at bounding box center [32, 513] width 42 height 29
